Goal: Check status

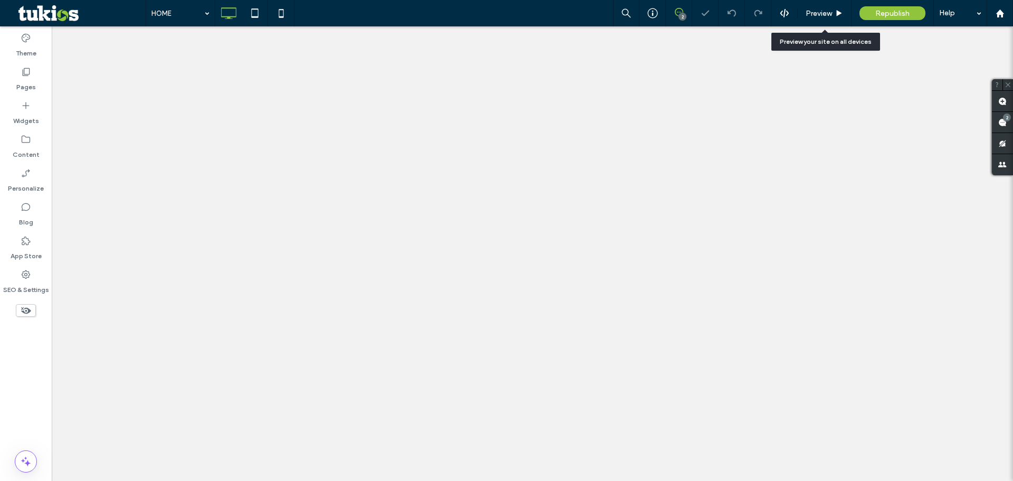
click at [818, 17] on span "Preview" at bounding box center [819, 13] width 26 height 9
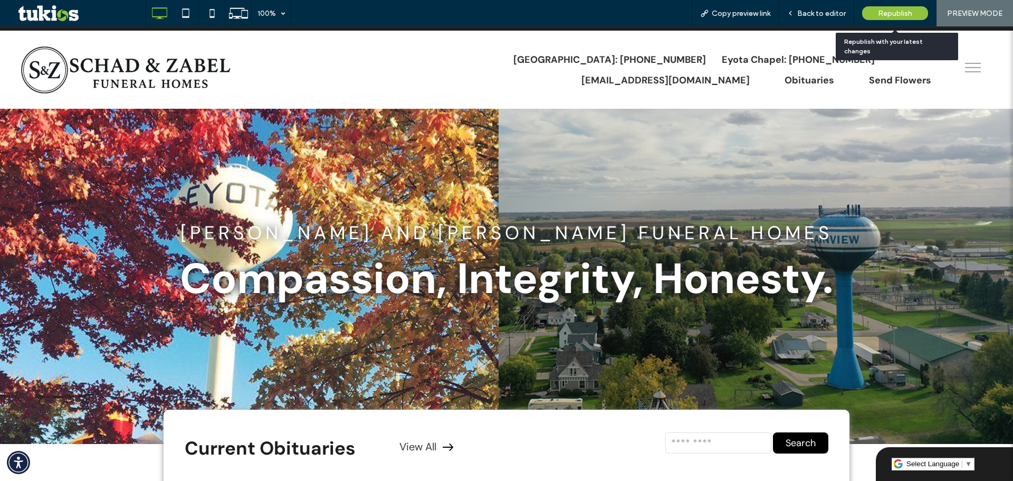
click at [886, 17] on span "Republish" at bounding box center [895, 13] width 34 height 9
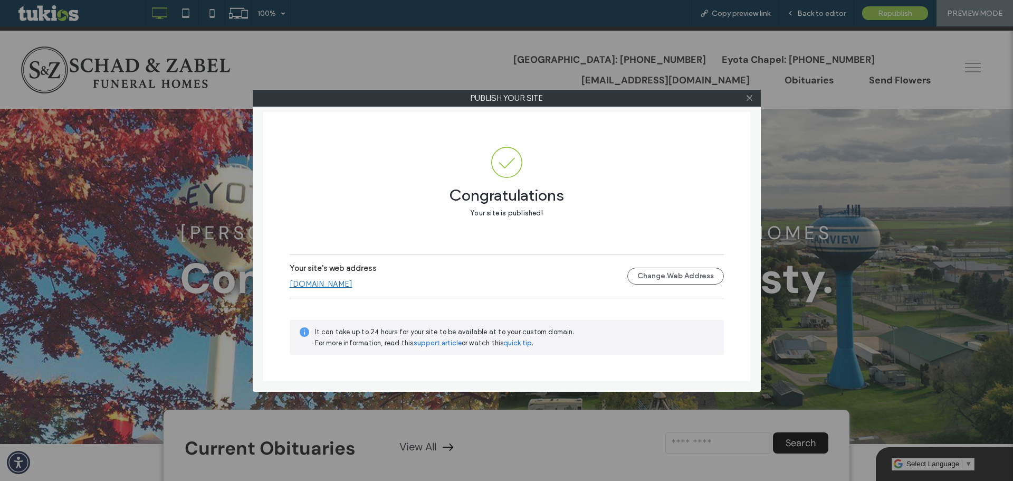
click at [344, 284] on link "[DOMAIN_NAME]" at bounding box center [321, 283] width 63 height 9
click at [750, 101] on icon at bounding box center [750, 98] width 8 height 8
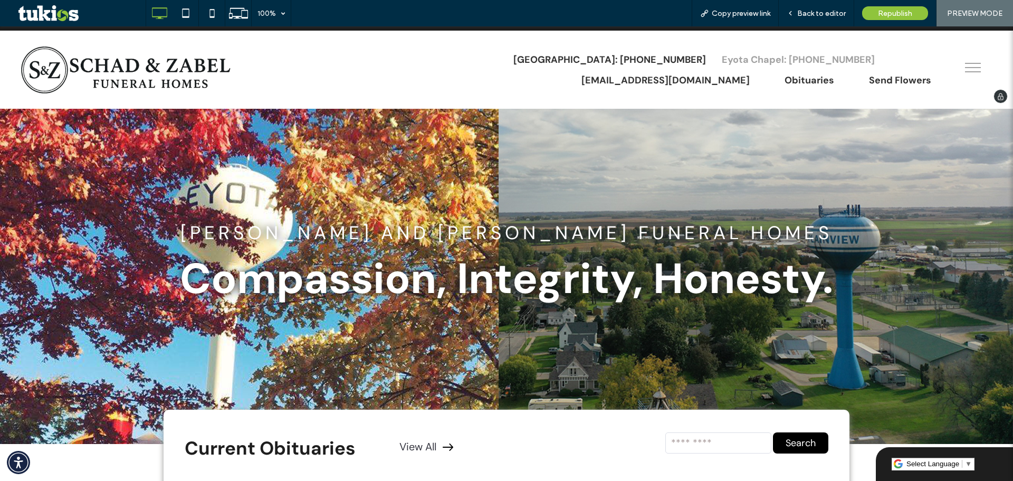
click at [869, 62] on div "Eyota Chapel: [PHONE_NUMBER]" at bounding box center [798, 59] width 153 height 13
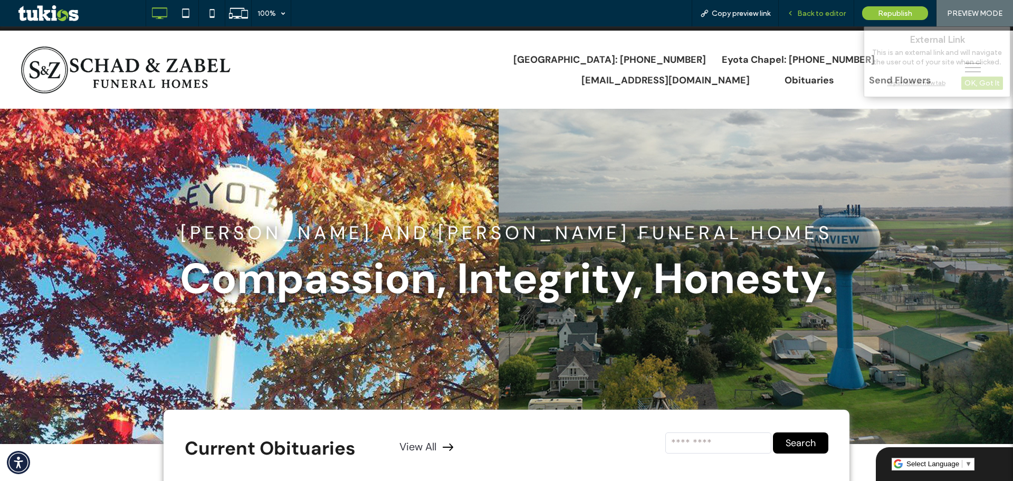
click at [821, 18] on div "Back to editor" at bounding box center [816, 13] width 75 height 26
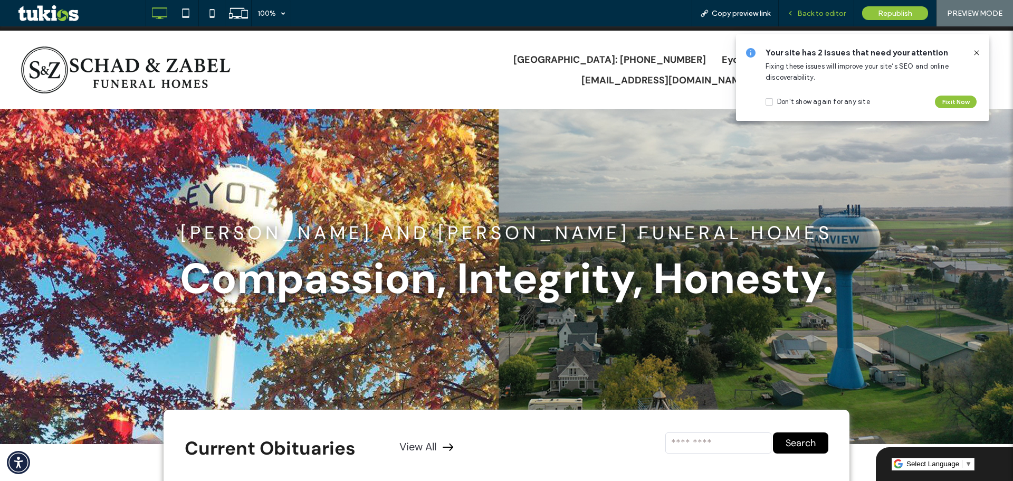
click at [832, 10] on span "Back to editor" at bounding box center [821, 13] width 49 height 9
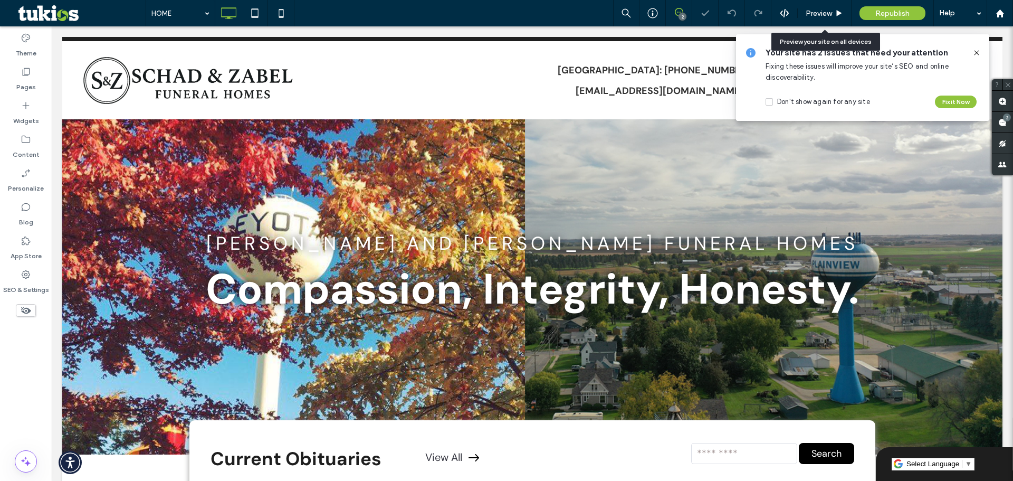
click at [976, 55] on icon at bounding box center [977, 53] width 8 height 8
